Goal: Task Accomplishment & Management: Use online tool/utility

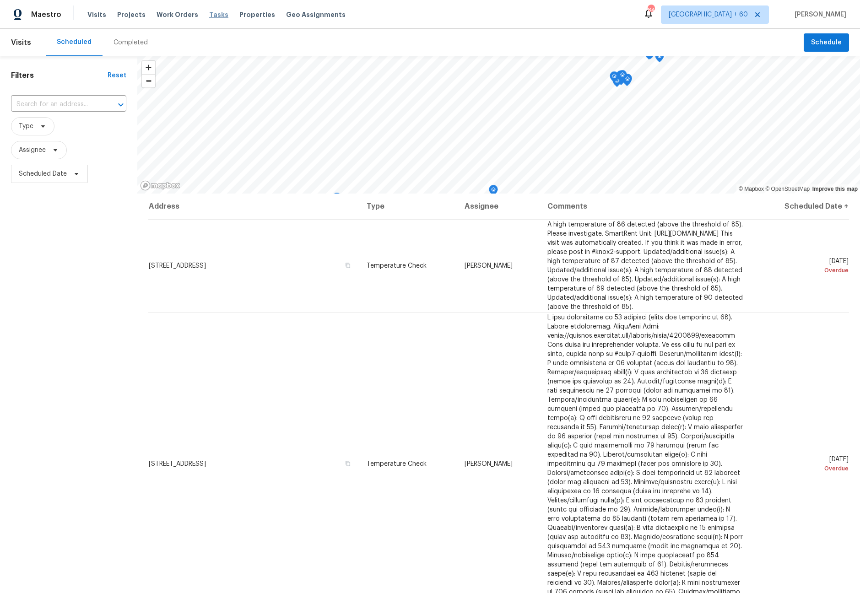
click at [209, 15] on span "Tasks" at bounding box center [218, 14] width 19 height 6
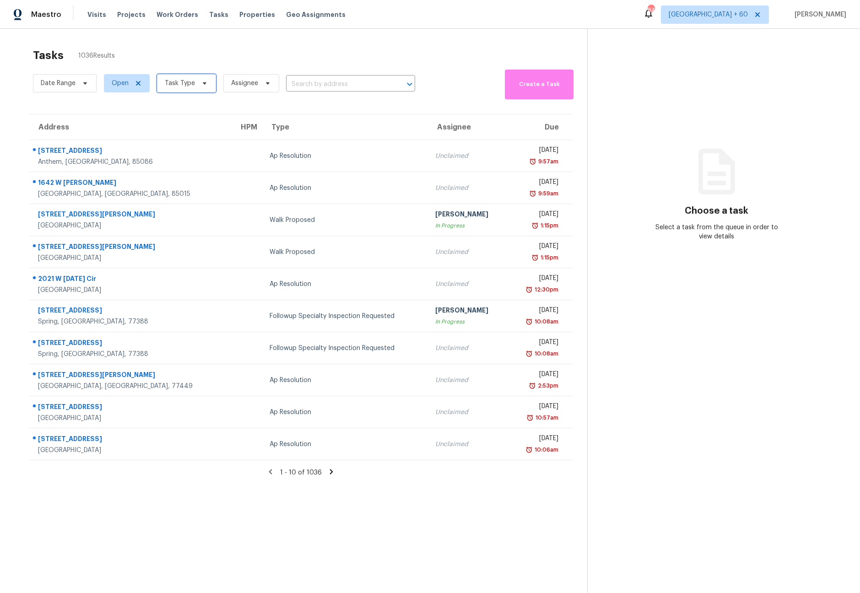
click at [189, 83] on span "Task Type" at bounding box center [180, 83] width 30 height 9
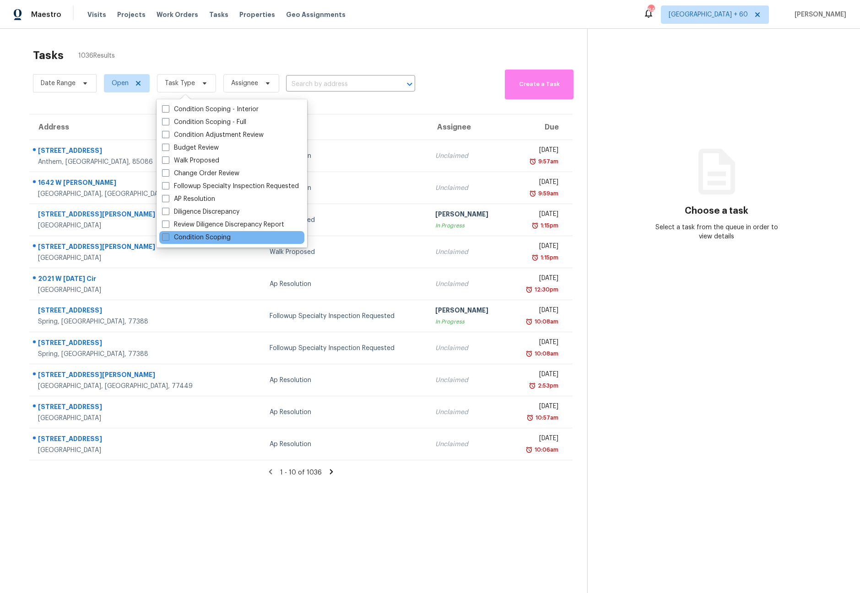
click at [163, 237] on span at bounding box center [165, 236] width 7 height 7
click at [163, 237] on input "Condition Scoping" at bounding box center [165, 236] width 6 height 6
checkbox input "true"
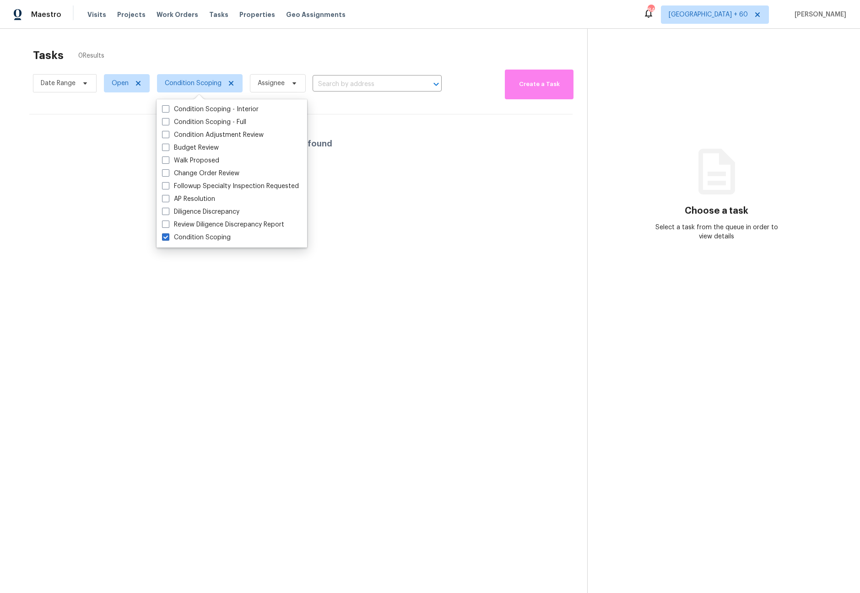
click at [188, 71] on div "Date Range Open Condition Scoping Assignee ​" at bounding box center [237, 83] width 409 height 32
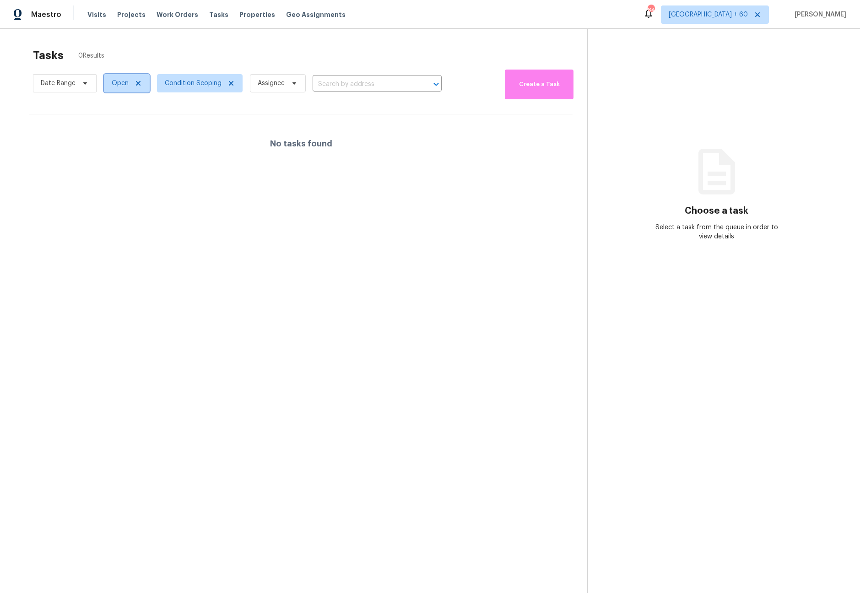
click at [135, 86] on icon at bounding box center [138, 83] width 7 height 7
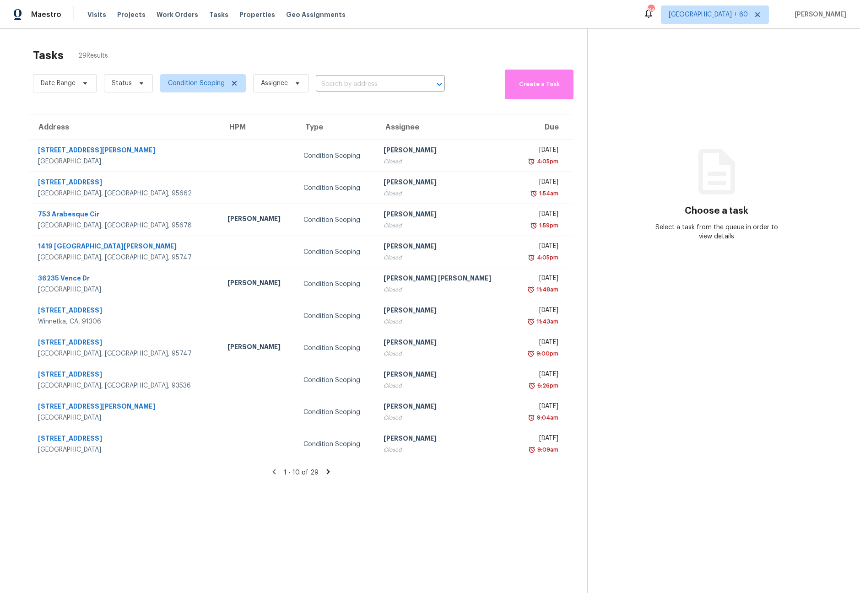
click at [324, 473] on icon at bounding box center [328, 472] width 8 height 8
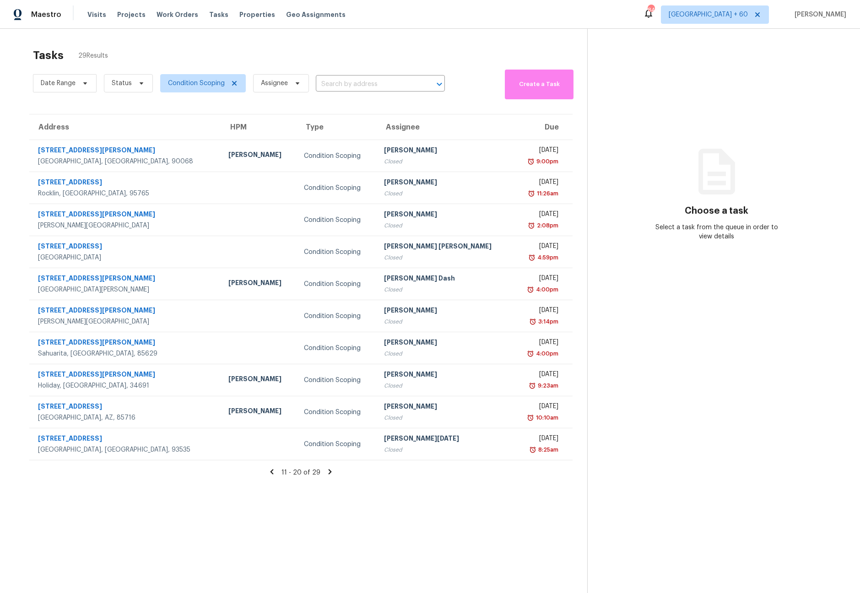
click at [329, 472] on icon at bounding box center [330, 472] width 3 height 5
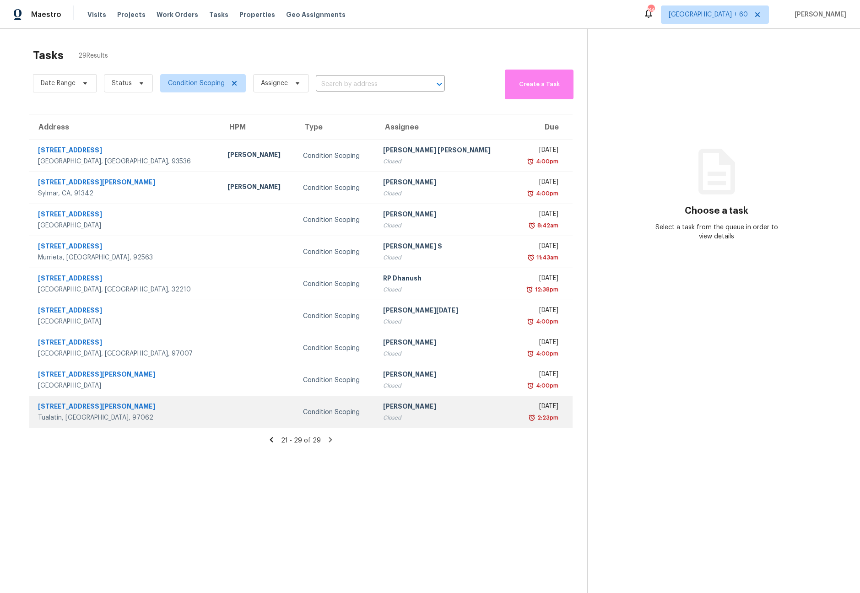
click at [69, 407] on div "9604 SW Ochoco Dr" at bounding box center [125, 407] width 175 height 11
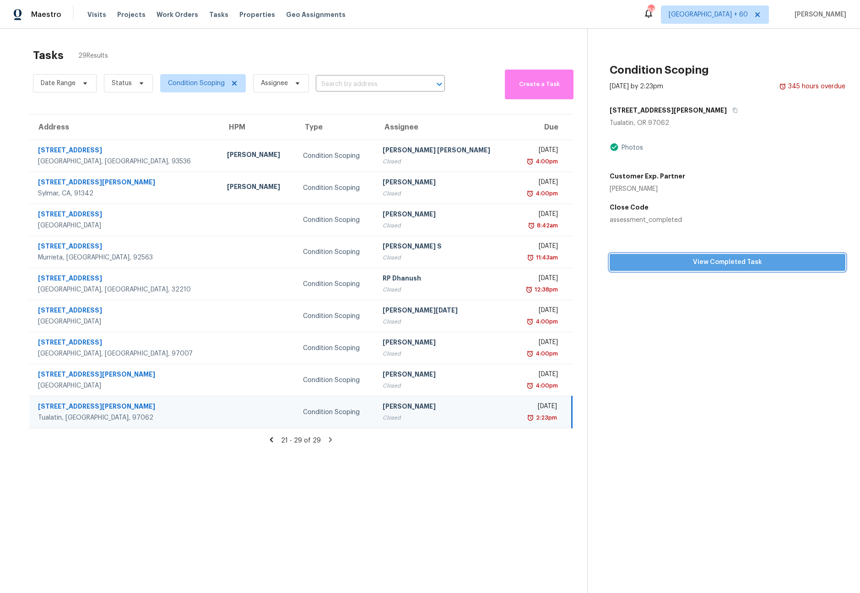
click at [694, 261] on span "View Completed Task" at bounding box center [727, 262] width 221 height 11
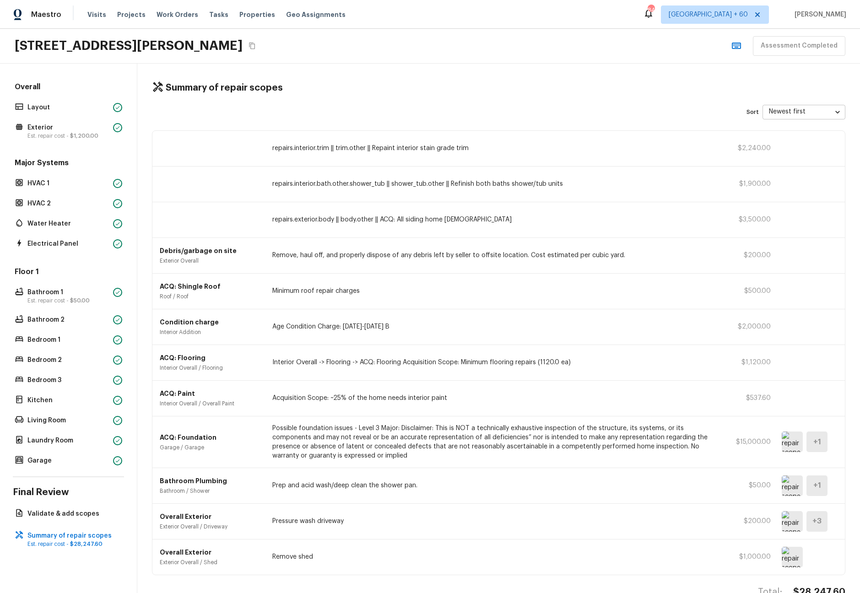
scroll to position [23, 0]
